Goal: Task Accomplishment & Management: Use online tool/utility

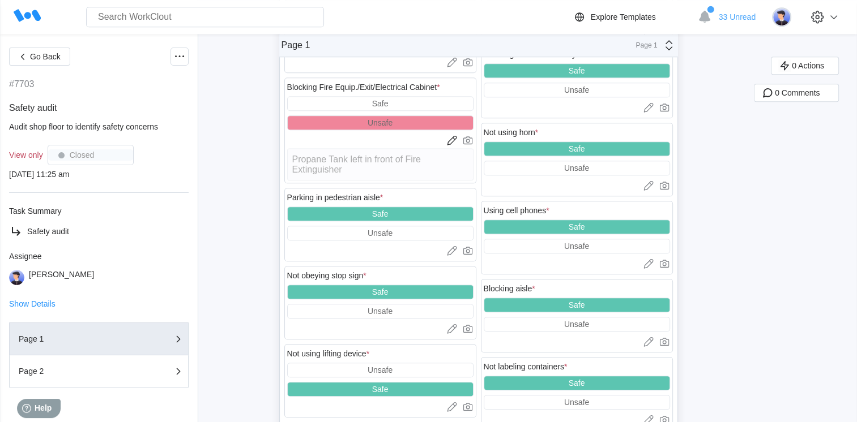
scroll to position [793, 0]
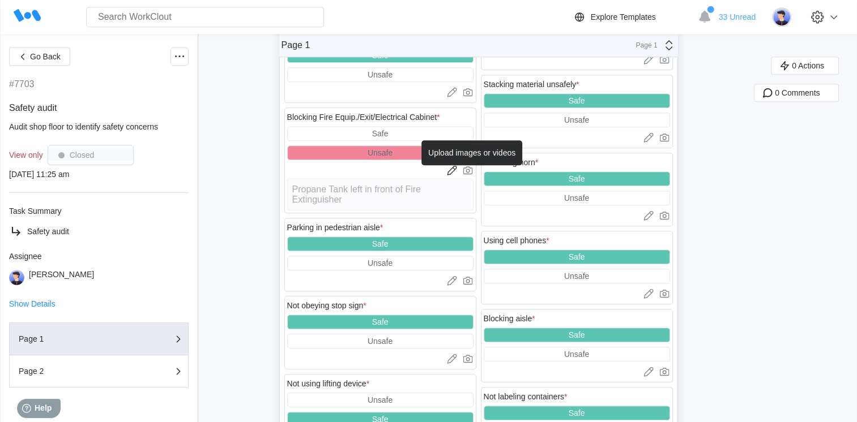
click at [469, 171] on icon at bounding box center [467, 171] width 4 height 4
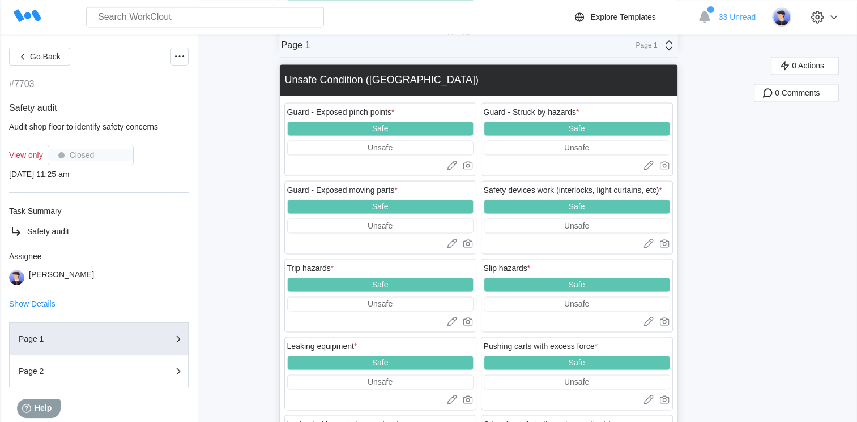
scroll to position [1676, 0]
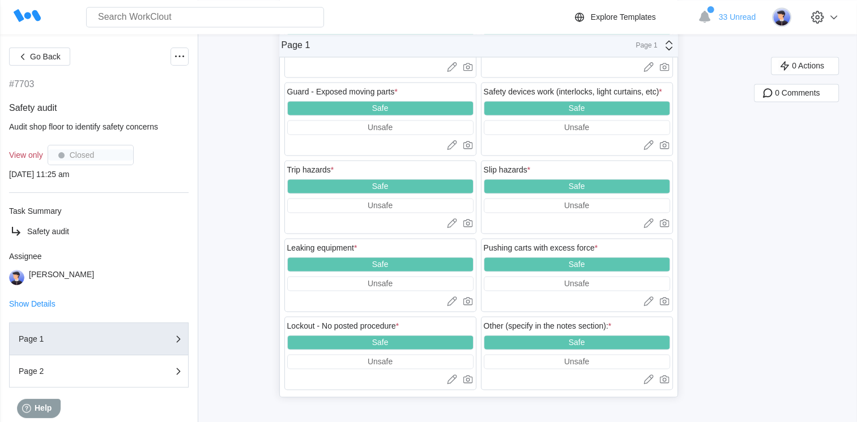
scroll to position [1782, 0]
click at [103, 371] on div "Page 2" at bounding box center [75, 371] width 113 height 8
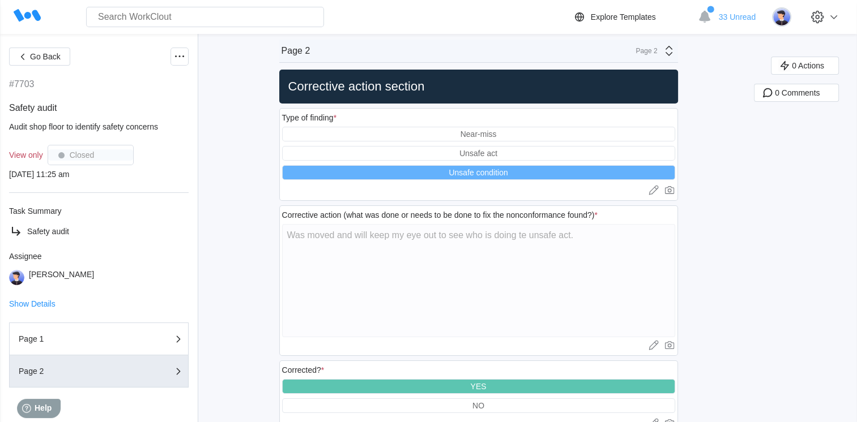
scroll to position [0, 0]
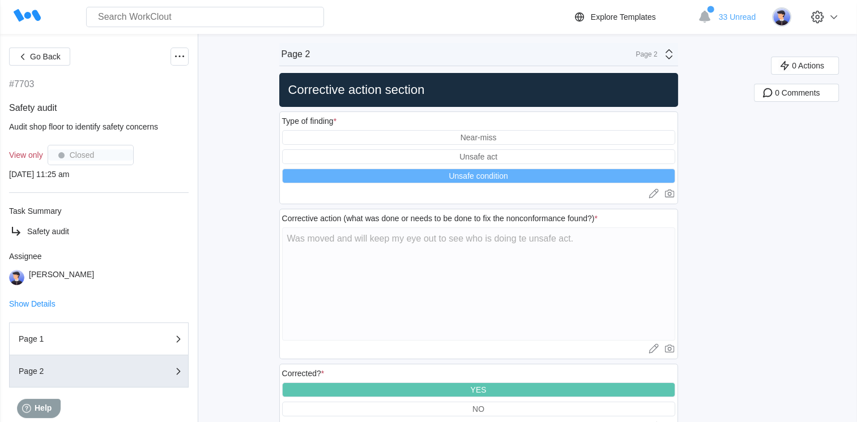
click at [829, 215] on div "0 Actions 0 Comments" at bounding box center [805, 257] width 103 height 401
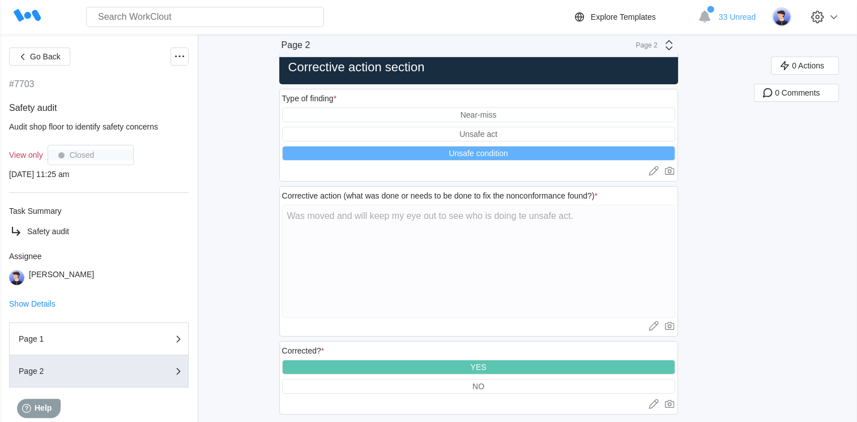
scroll to position [36, 0]
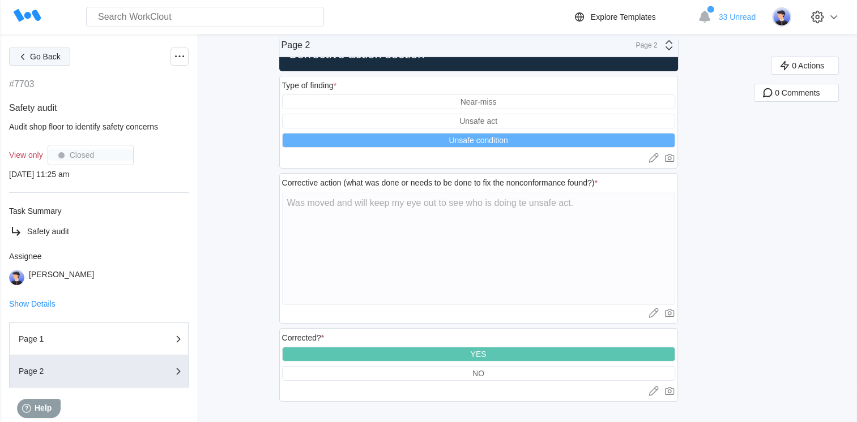
click at [38, 59] on span "Go Back" at bounding box center [45, 57] width 31 height 8
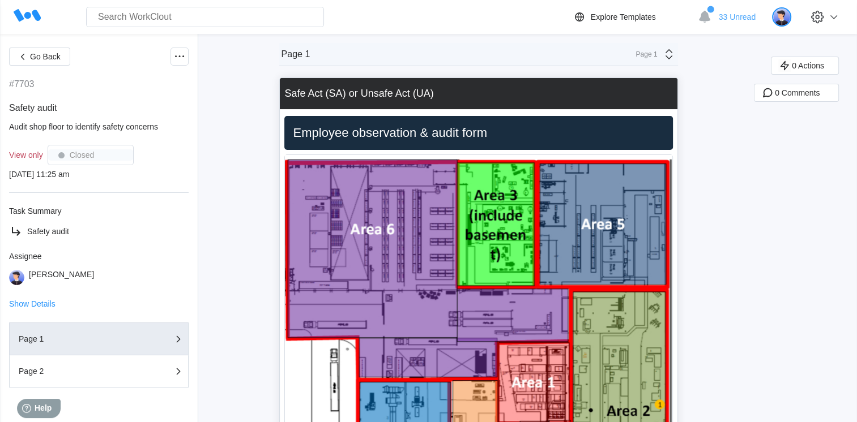
click at [787, 22] on img at bounding box center [781, 16] width 19 height 19
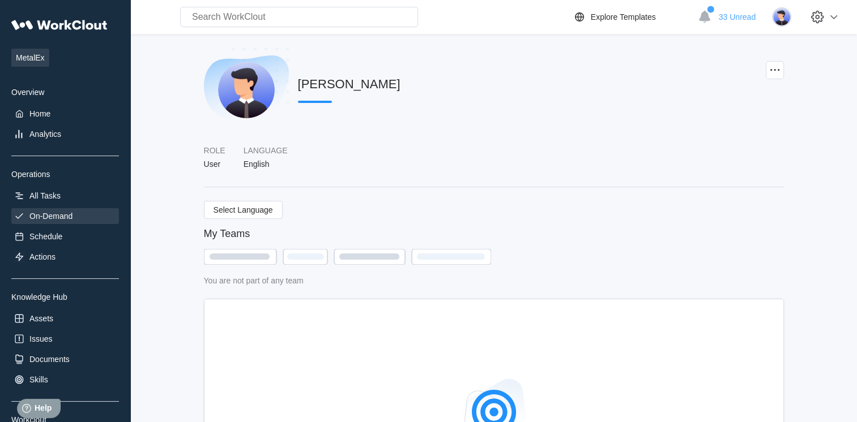
click at [48, 219] on div "On-Demand" at bounding box center [50, 216] width 43 height 9
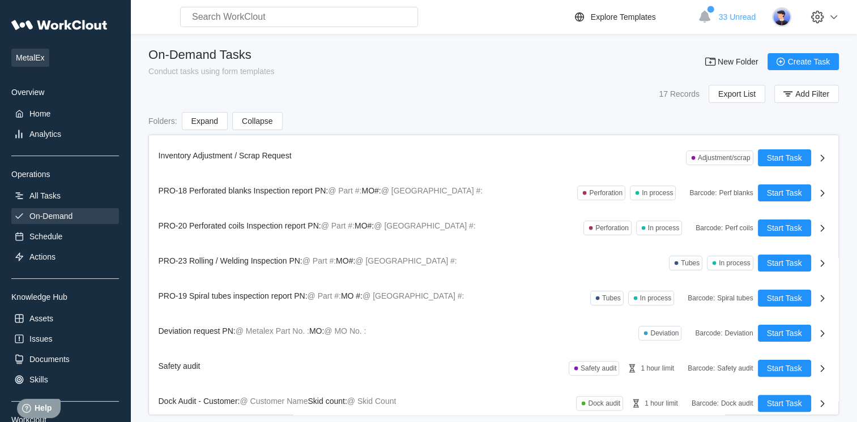
scroll to position [314, 0]
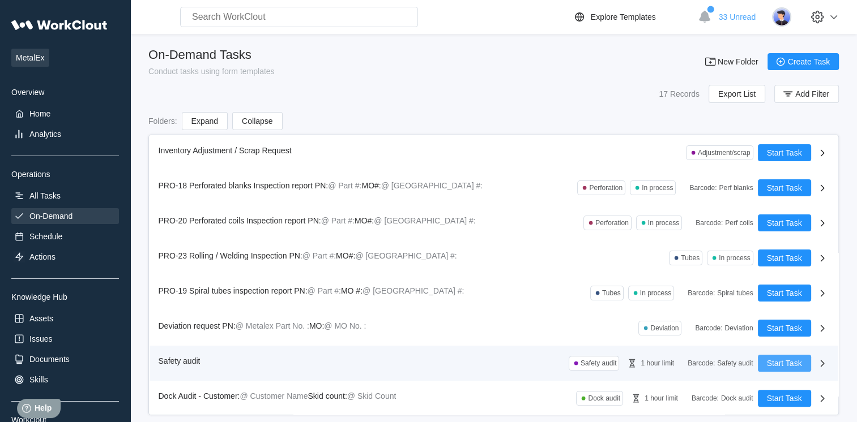
click at [772, 363] on span "Start Task" at bounding box center [784, 363] width 35 height 8
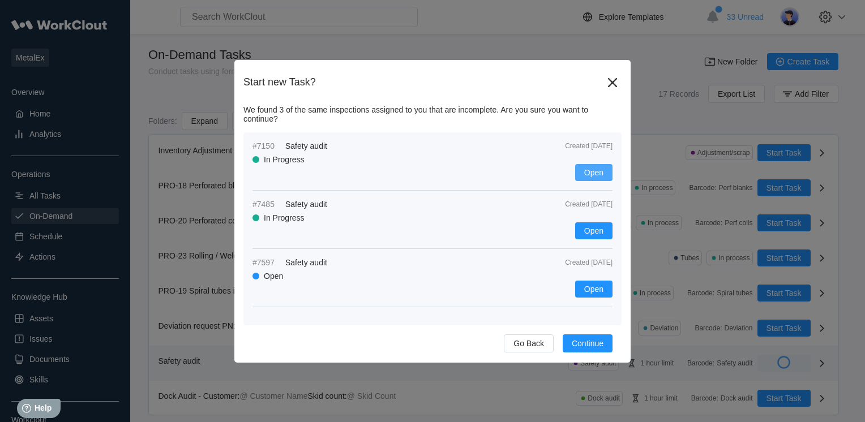
click at [593, 169] on span "Open" at bounding box center [593, 173] width 19 height 8
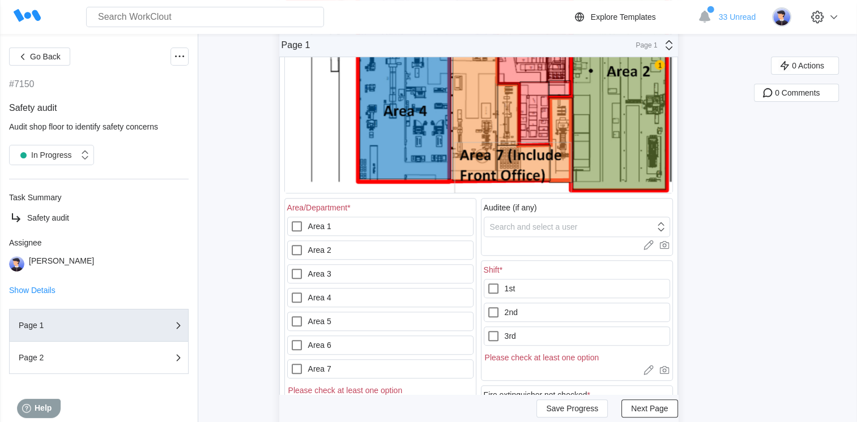
scroll to position [362, 0]
